Goal: Task Accomplishment & Management: Manage account settings

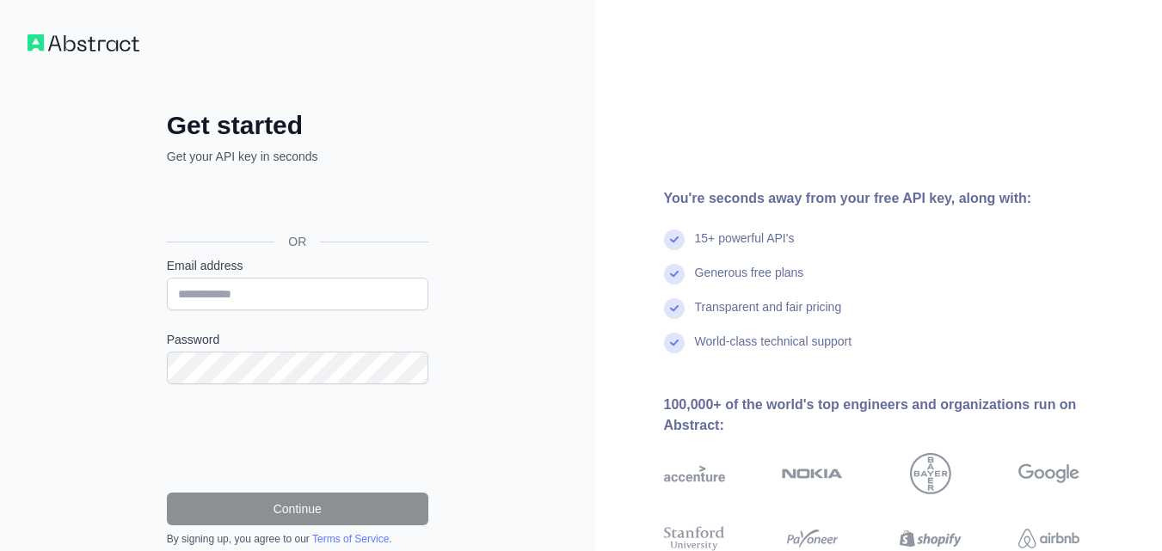
type input "**********"
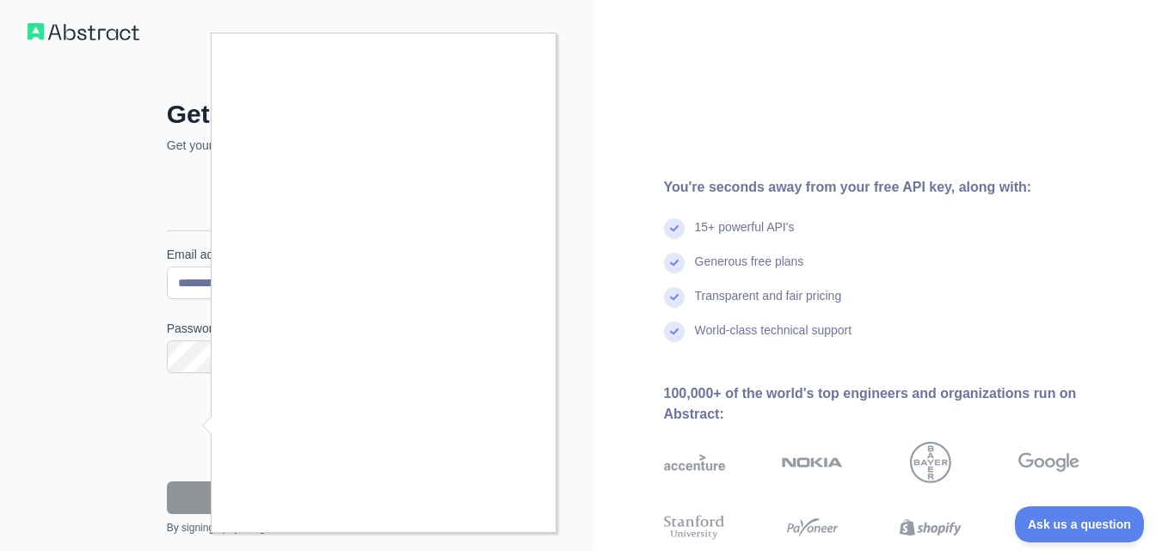
scroll to position [154, 0]
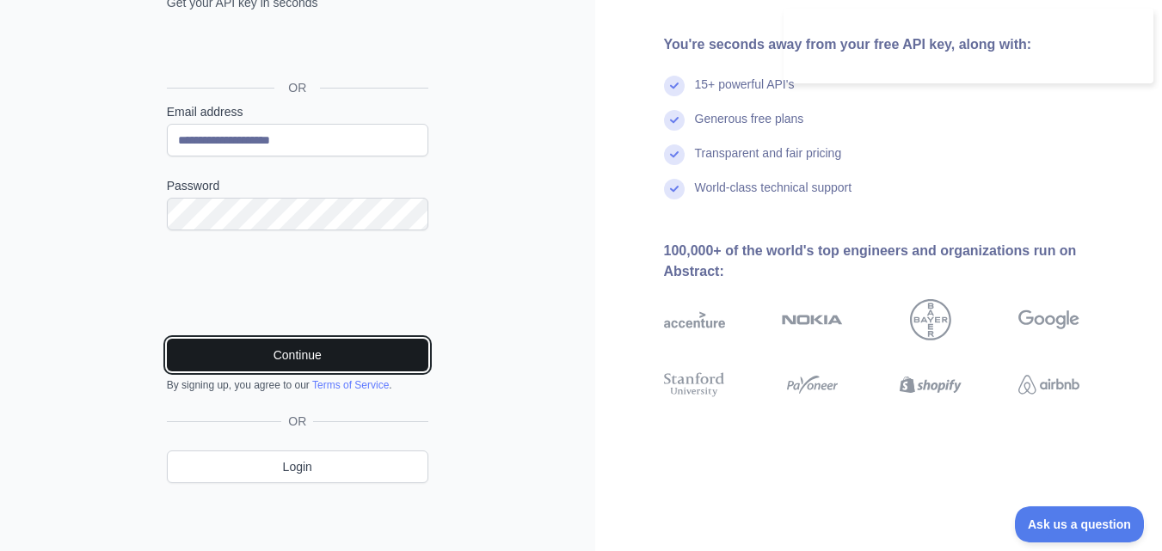
click at [351, 356] on button "Continue" at bounding box center [297, 355] width 261 height 33
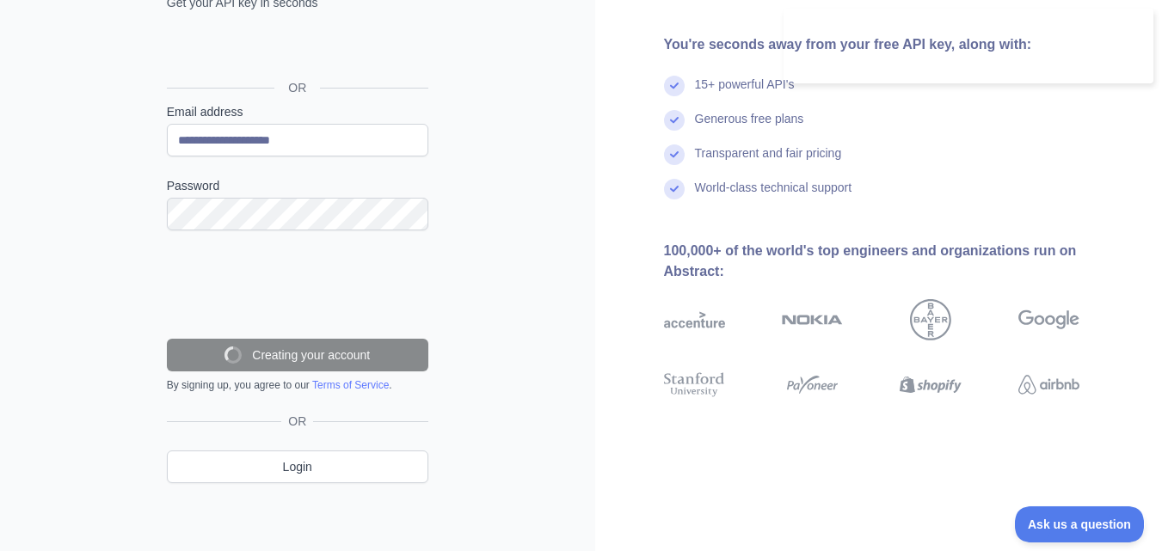
scroll to position [99, 0]
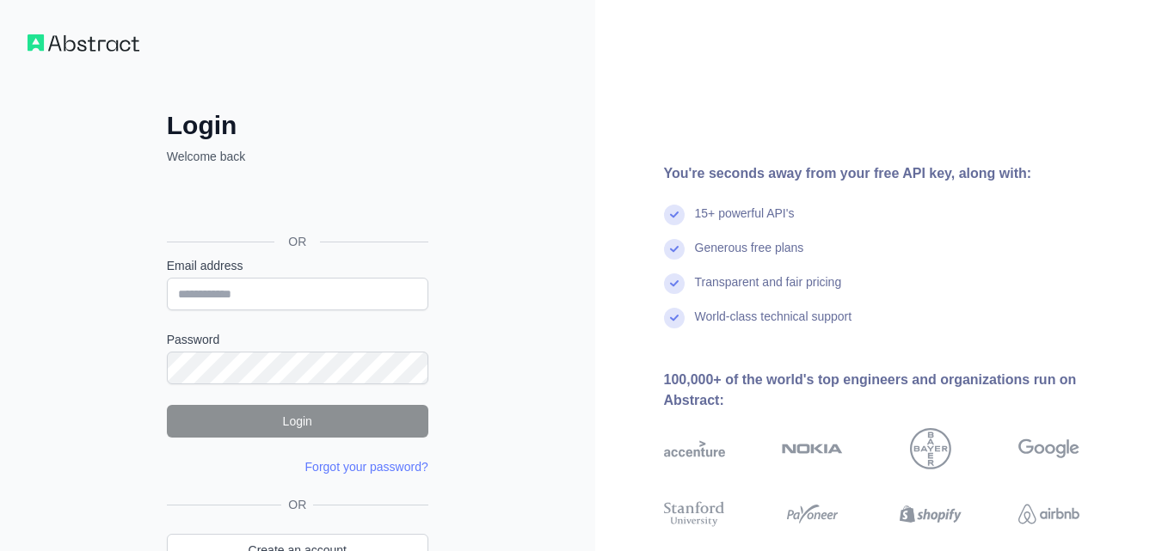
click at [304, 278] on input "Email address" at bounding box center [297, 294] width 261 height 33
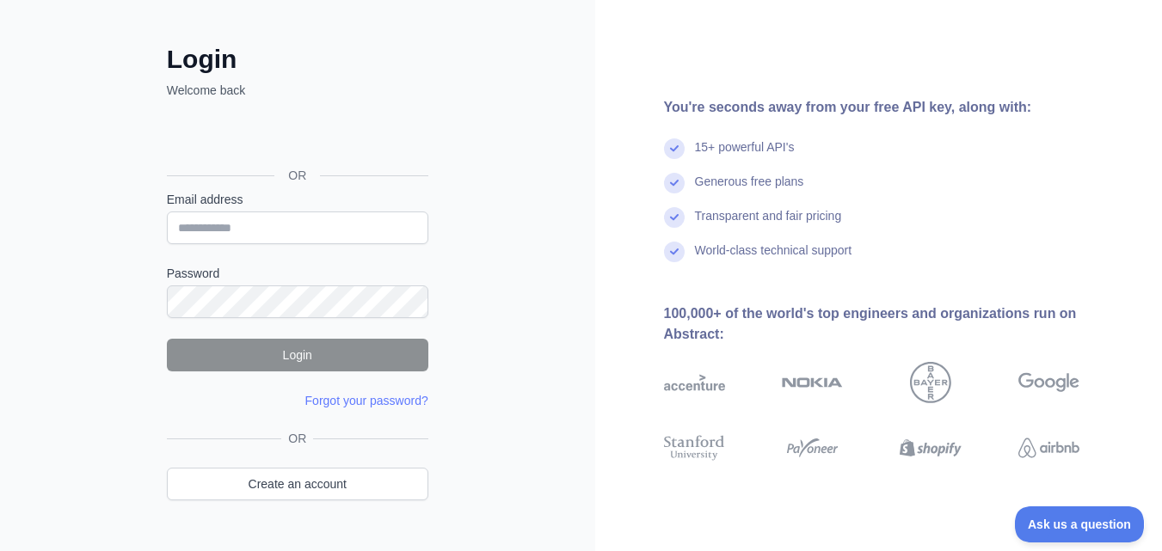
type input "**********"
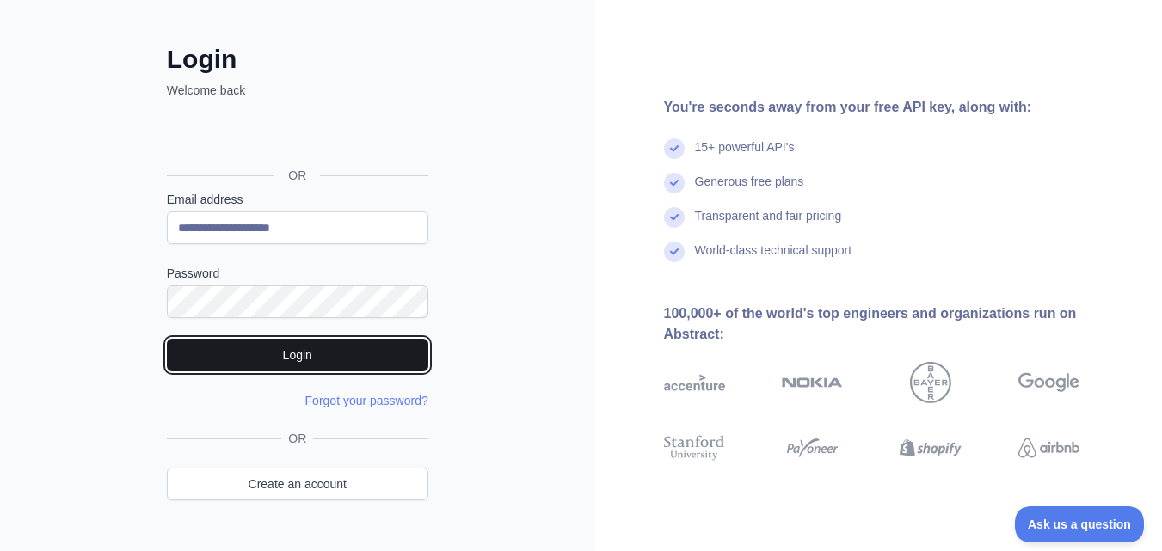
click at [316, 360] on button "Login" at bounding box center [297, 355] width 261 height 33
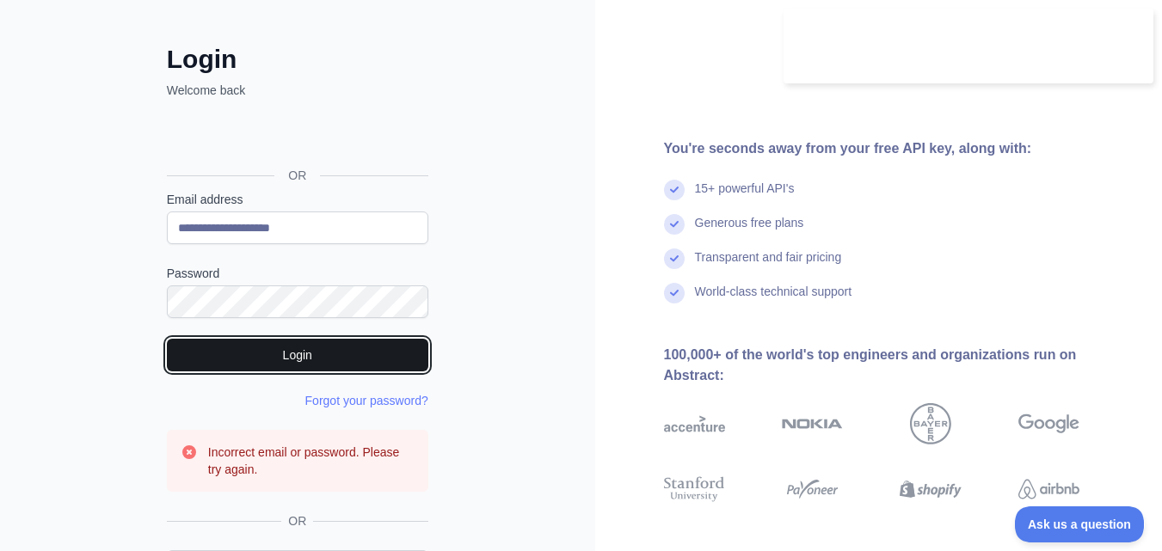
click at [345, 366] on button "Login" at bounding box center [297, 355] width 261 height 33
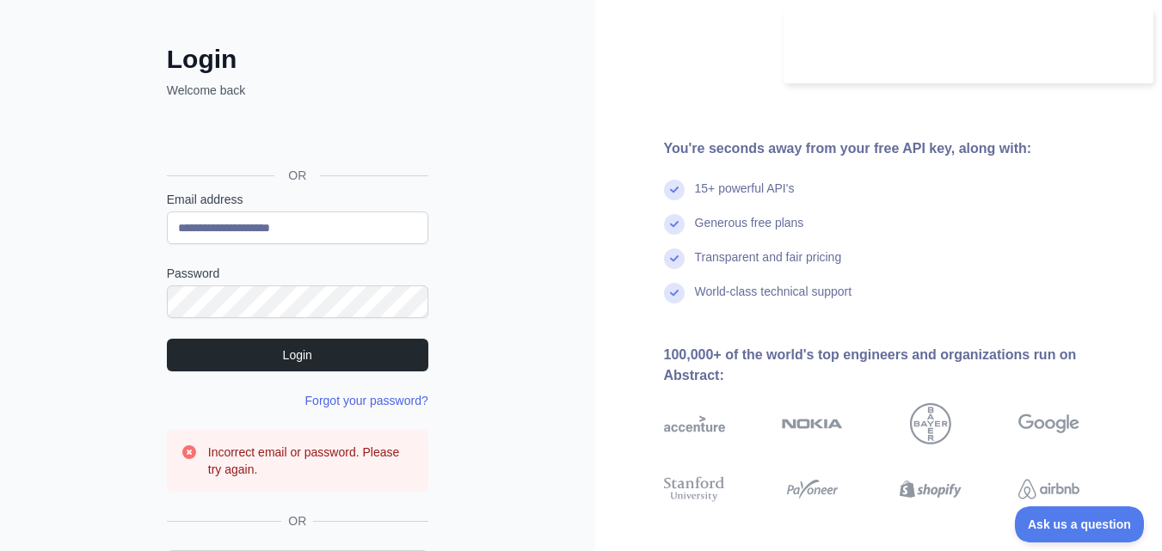
click at [369, 399] on link "Forgot your password?" at bounding box center [366, 401] width 123 height 14
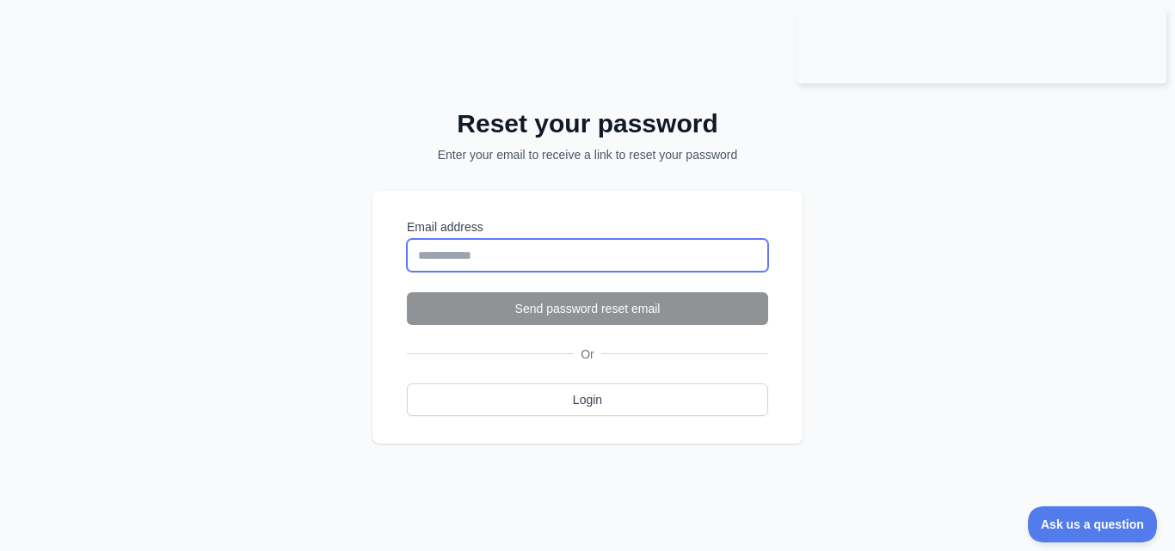
click at [513, 246] on input "Email address" at bounding box center [587, 255] width 361 height 33
type input "**********"
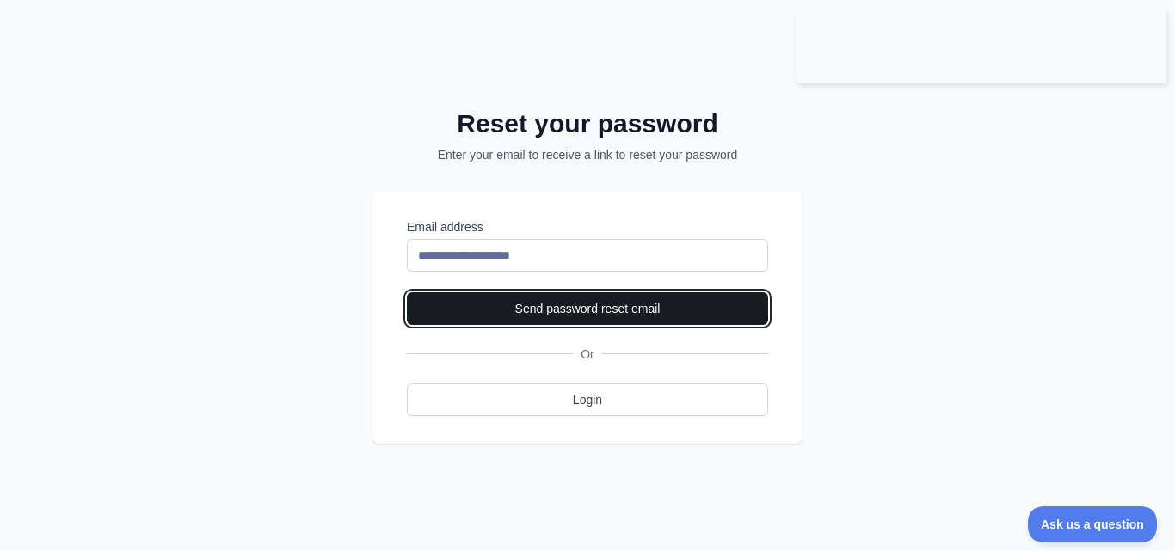
click at [541, 310] on button "Send password reset email" at bounding box center [587, 308] width 361 height 33
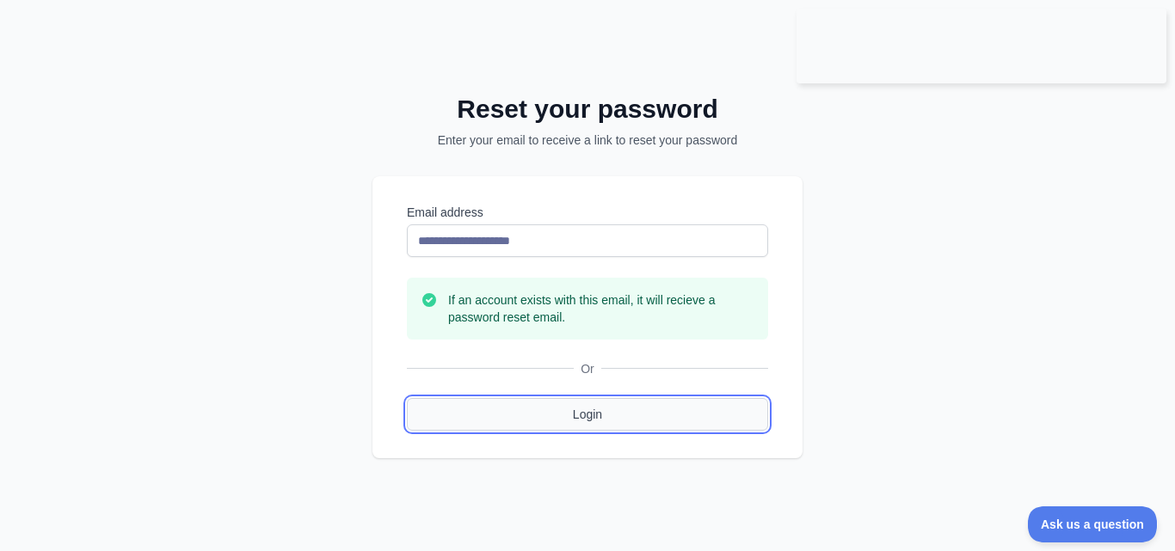
click at [538, 403] on link "Login" at bounding box center [587, 414] width 361 height 33
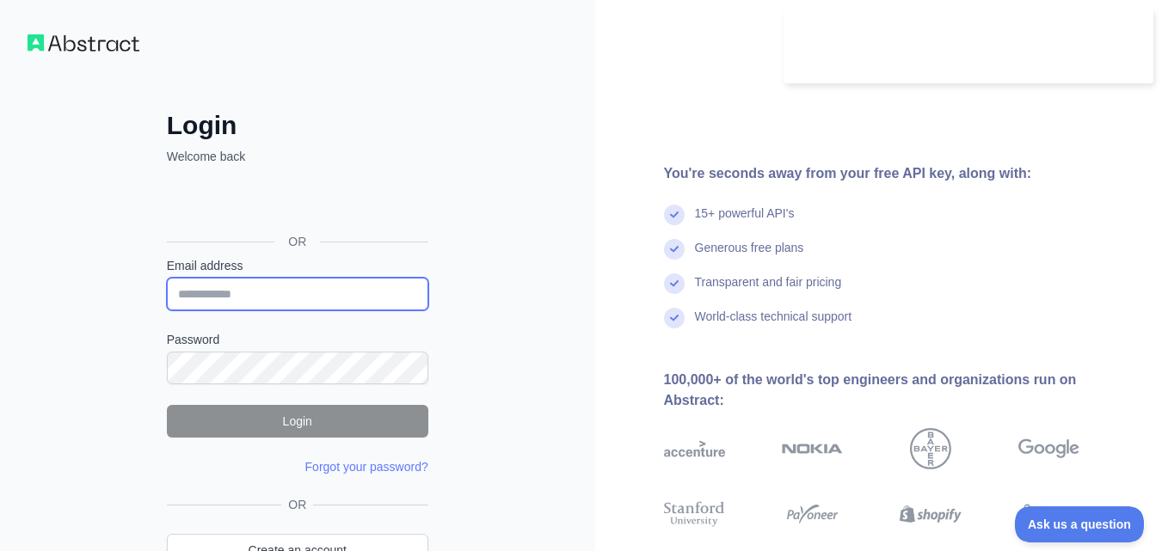
click at [243, 298] on input "Email address" at bounding box center [297, 294] width 261 height 33
type input "**********"
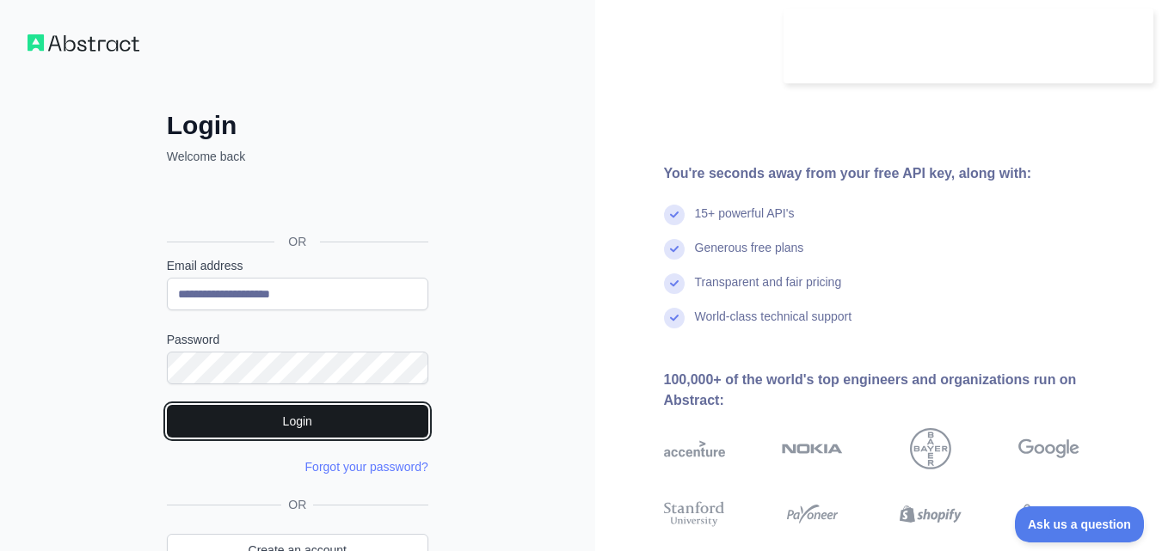
click at [329, 426] on button "Login" at bounding box center [297, 421] width 261 height 33
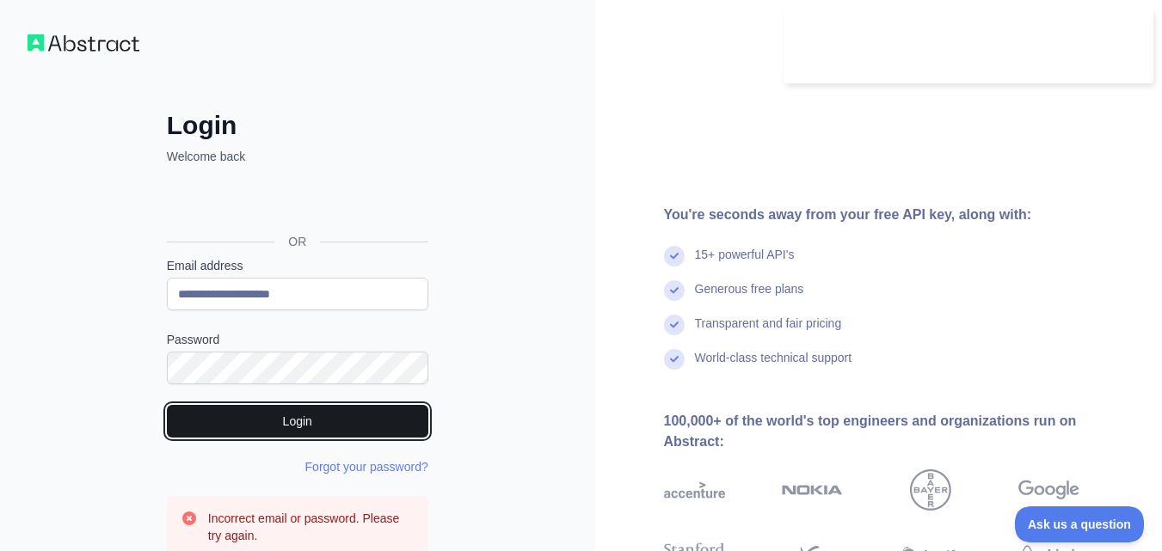
click at [285, 419] on button "Login" at bounding box center [297, 421] width 261 height 33
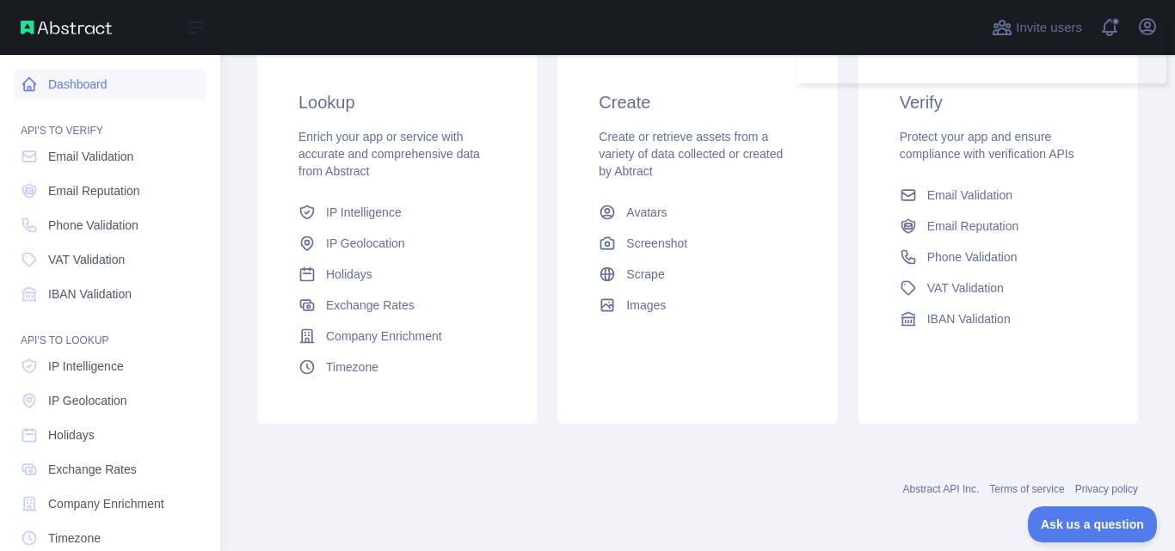
click at [77, 89] on link "Dashboard" at bounding box center [110, 84] width 193 height 31
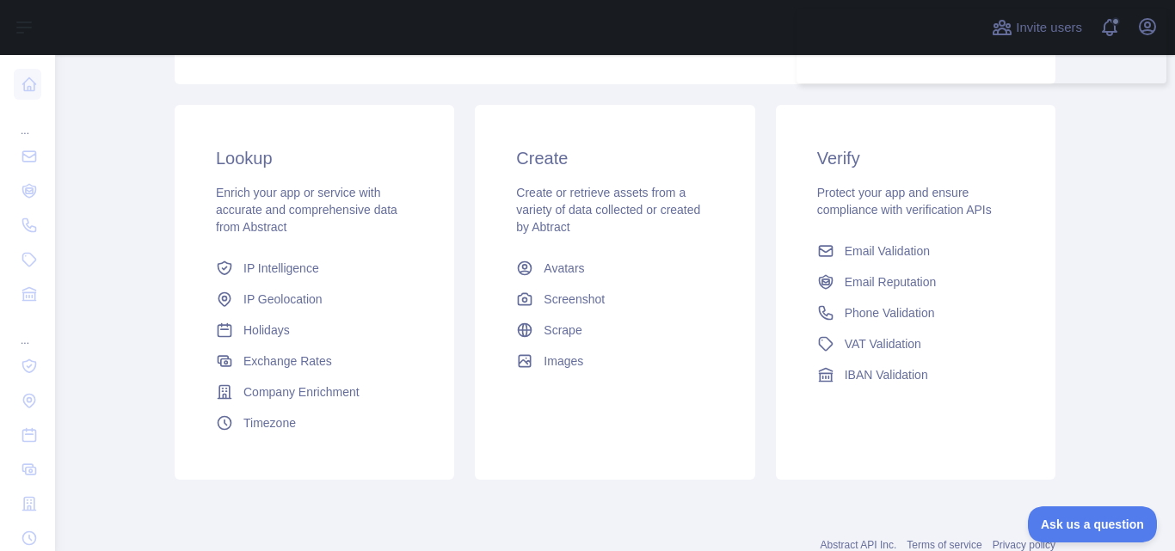
scroll to position [258, 0]
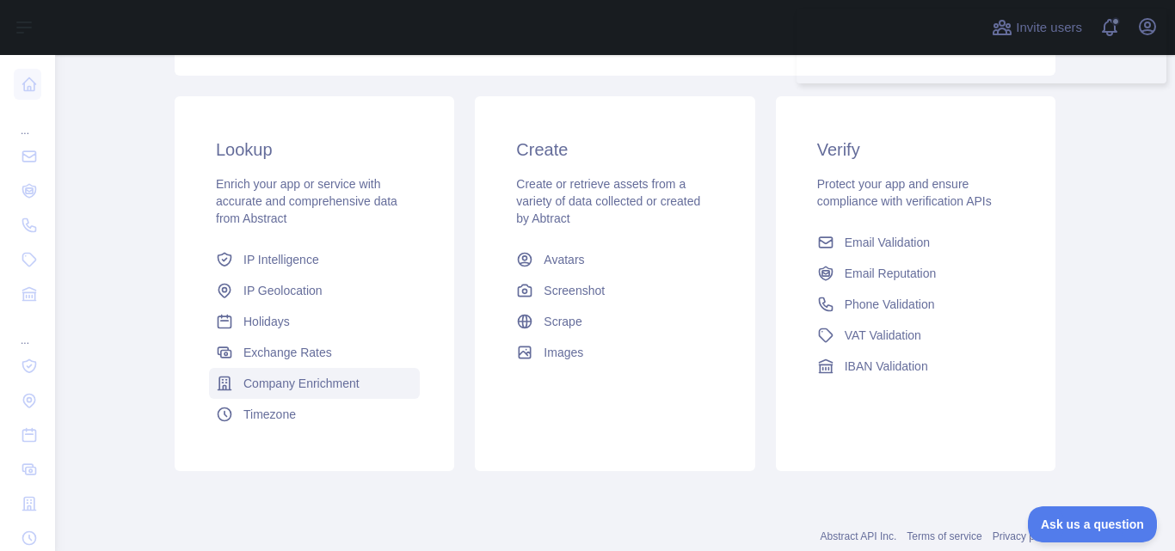
click at [327, 384] on span "Company Enrichment" at bounding box center [301, 383] width 116 height 17
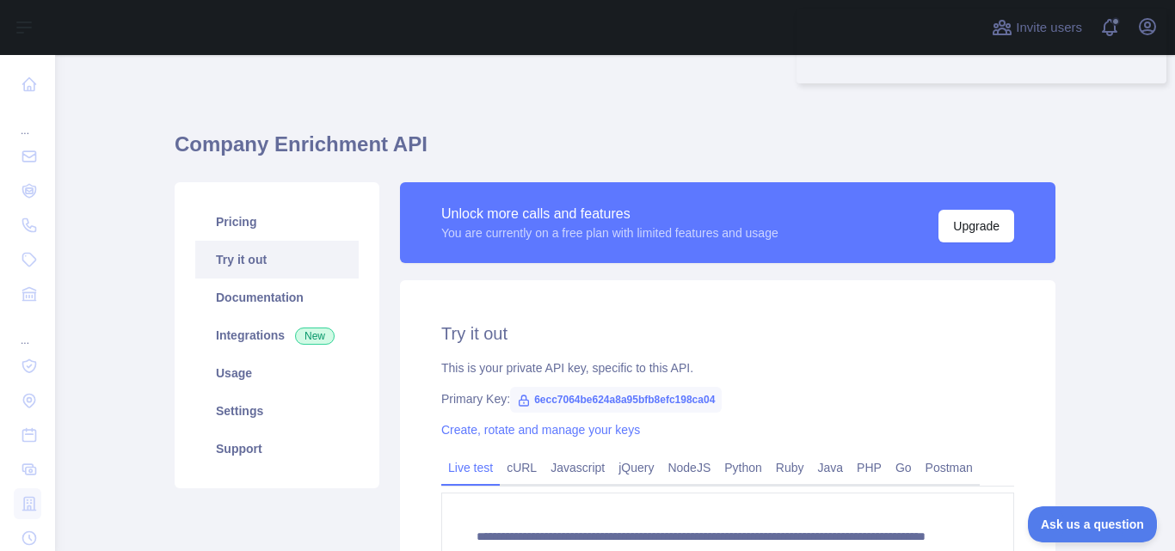
click at [532, 396] on span "6ecc7064be624a8a95bfb8efc198ca04" at bounding box center [616, 400] width 212 height 26
copy span "6ecc7064be624a8a95bfb8efc198ca04"
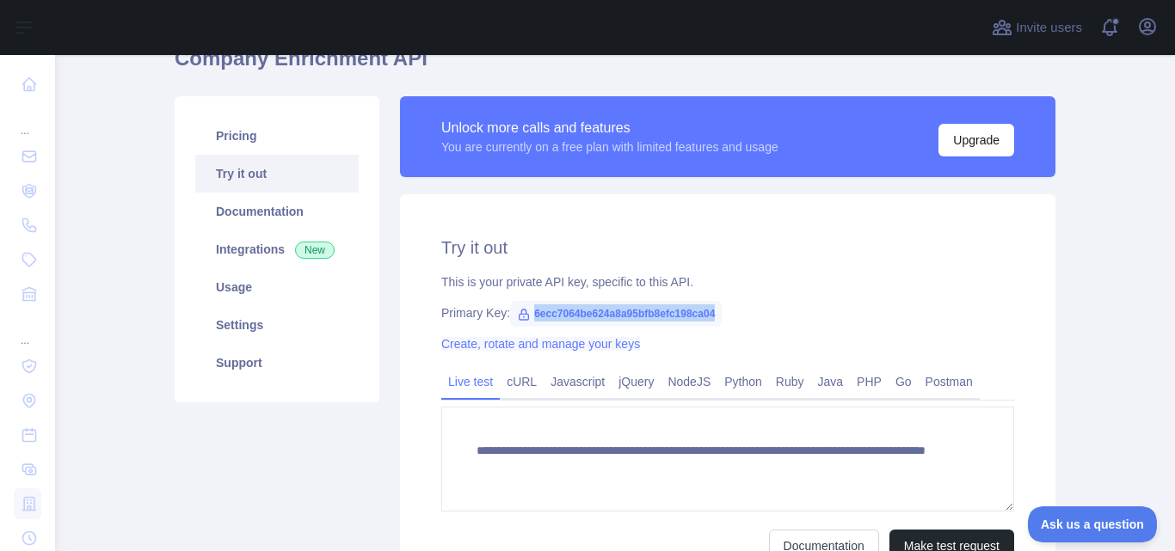
click at [566, 345] on link "Create, rotate and manage your keys" at bounding box center [540, 344] width 199 height 14
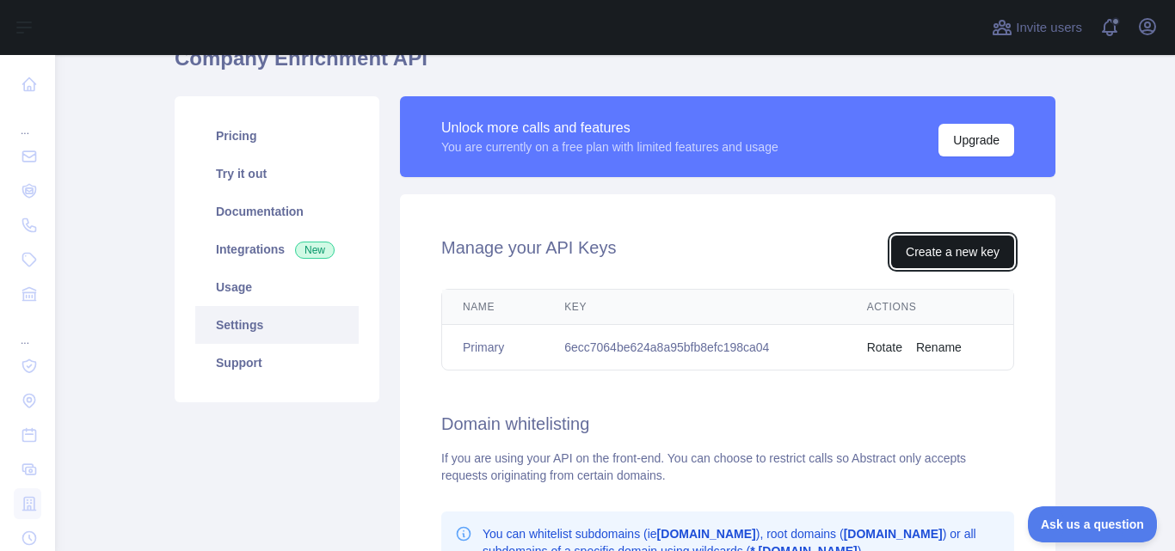
click at [919, 257] on button "Create a new key" at bounding box center [952, 252] width 123 height 33
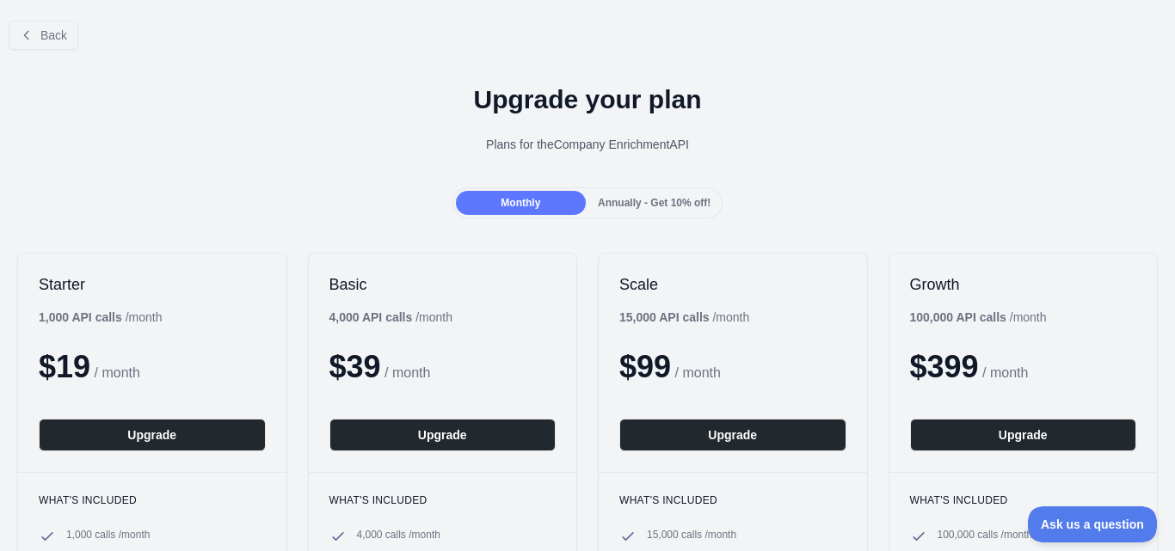
click at [1, 26] on div "Back" at bounding box center [587, 35] width 1175 height 57
click at [15, 35] on button "Back" at bounding box center [44, 35] width 70 height 29
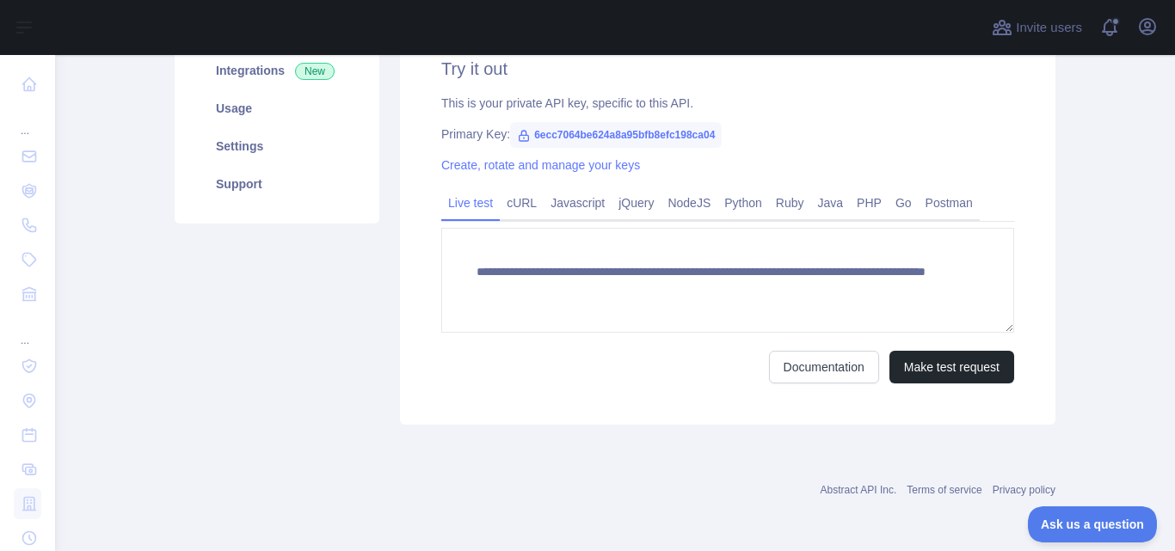
scroll to position [266, 0]
